Goal: Task Accomplishment & Management: Manage account settings

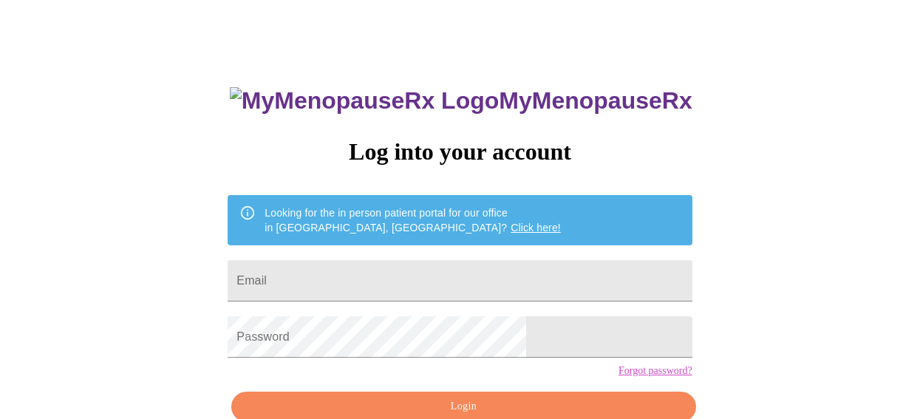
scroll to position [28, 0]
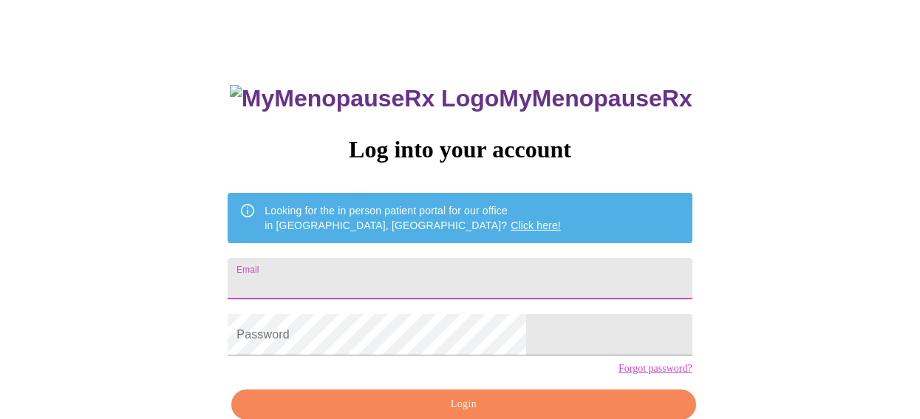
click at [482, 274] on input "Email" at bounding box center [460, 278] width 464 height 41
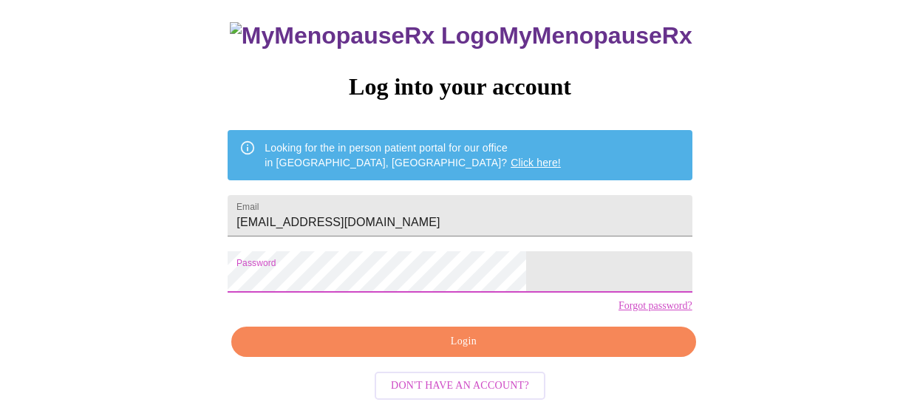
scroll to position [103, 0]
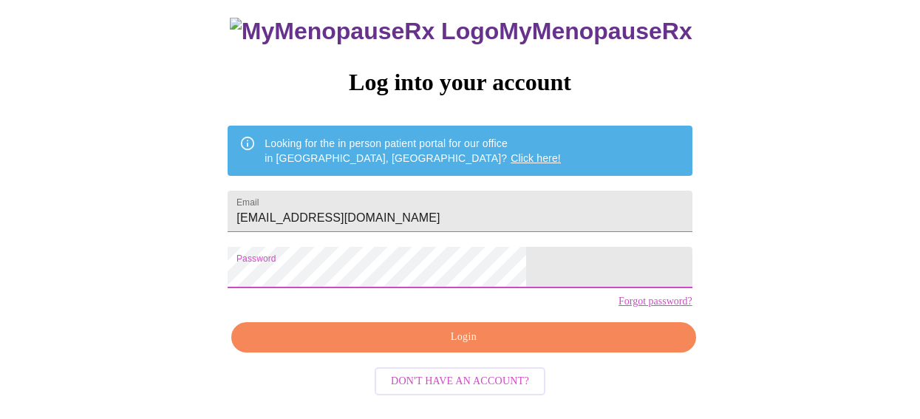
click at [440, 347] on span "Login" at bounding box center [463, 337] width 430 height 18
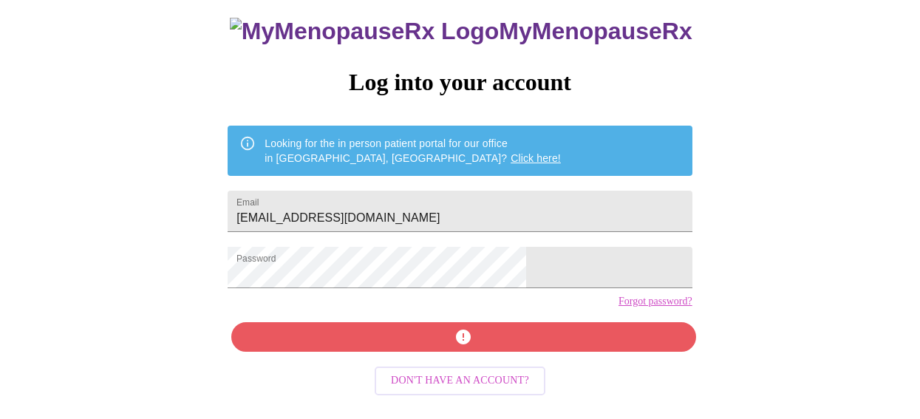
scroll to position [102, 0]
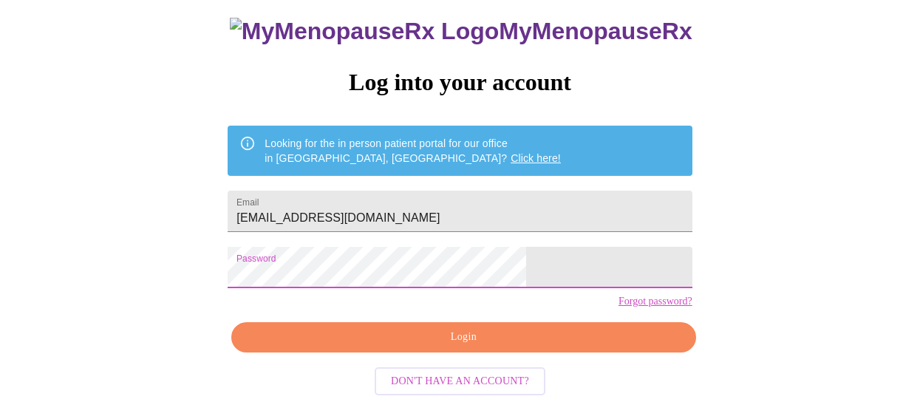
click at [259, 280] on div "MyMenopauseRx Log into your account Looking for the in person patient portal fo…" at bounding box center [460, 162] width 908 height 502
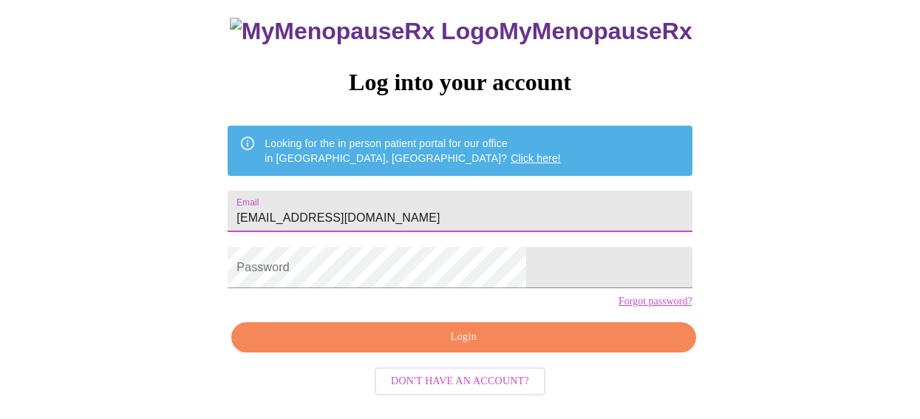
click at [464, 201] on input "[EMAIL_ADDRESS][DOMAIN_NAME]" at bounding box center [460, 211] width 464 height 41
drag, startPoint x: 465, startPoint y: 202, endPoint x: 380, endPoint y: 204, distance: 85.0
click at [380, 204] on input "[EMAIL_ADDRESS][DOMAIN_NAME]" at bounding box center [460, 211] width 464 height 41
type input "[EMAIL_ADDRESS][DOMAIN_NAME]"
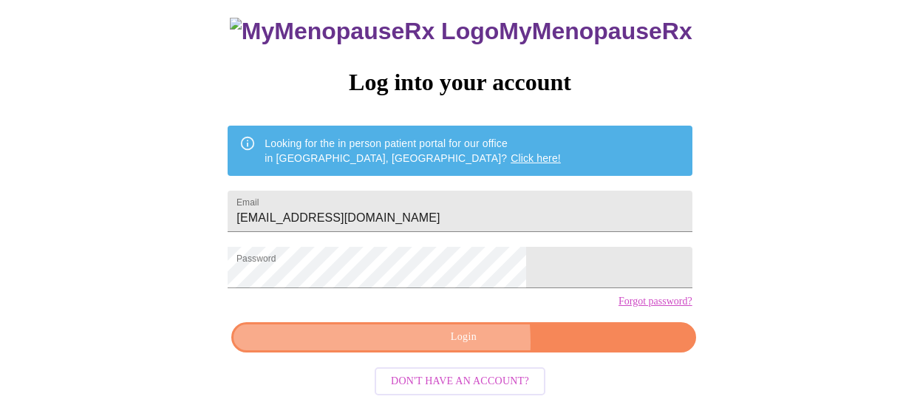
click at [395, 347] on span "Login" at bounding box center [463, 337] width 430 height 18
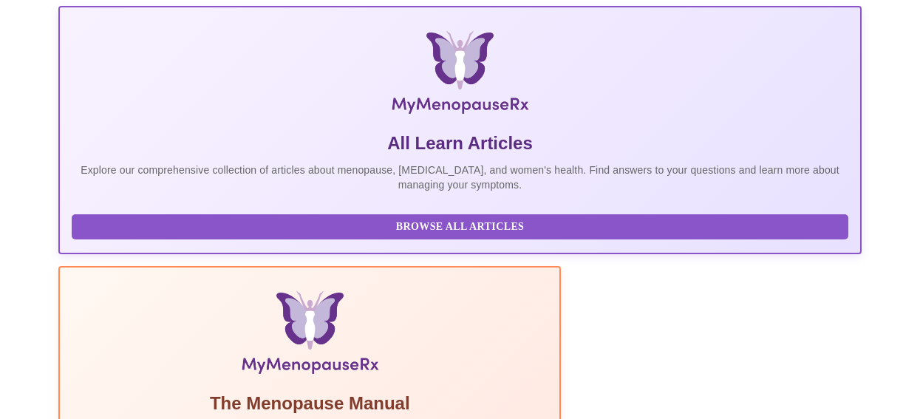
scroll to position [227, 0]
